Goal: Information Seeking & Learning: Learn about a topic

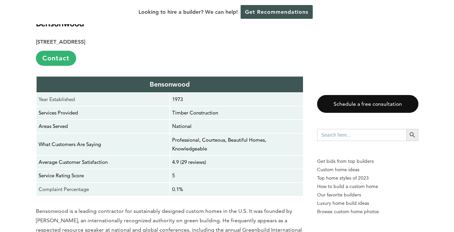
scroll to position [1369, 0]
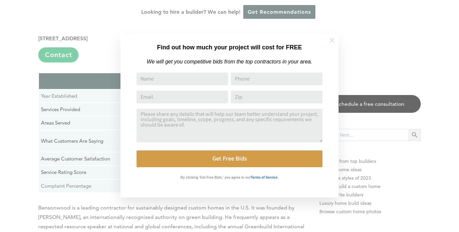
click at [333, 41] on icon at bounding box center [332, 40] width 5 height 5
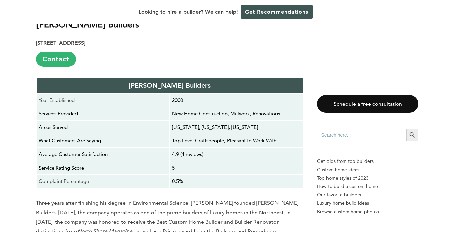
scroll to position [1979, 0]
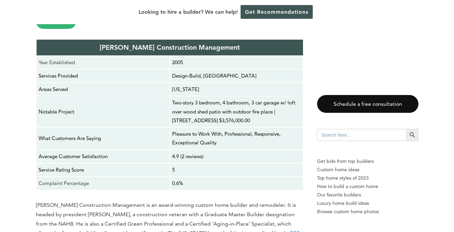
scroll to position [2326, 0]
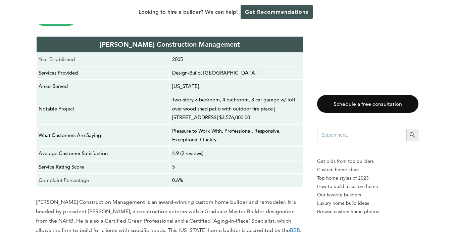
drag, startPoint x: 278, startPoint y: 90, endPoint x: 223, endPoint y: 98, distance: 55.4
click at [223, 98] on p "Two-story 3 bedroom, 4 bathroom, 3 car garage w/ loft over wood shed patio with…" at bounding box center [236, 108] width 129 height 27
copy p "[STREET_ADDRESS],"
click at [232, 163] on p "5" at bounding box center [236, 167] width 129 height 9
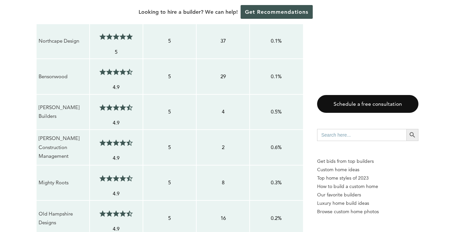
scroll to position [504, 0]
click at [222, 147] on p "2" at bounding box center [223, 147] width 49 height 9
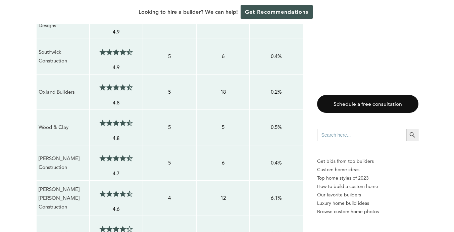
scroll to position [702, 0]
click at [370, 18] on div "Looking to hire a builder? We can help! Get Recommendations" at bounding box center [227, 12] width 454 height 24
